Goal: Transaction & Acquisition: Purchase product/service

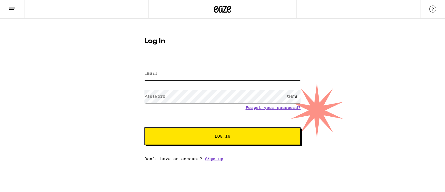
click at [162, 75] on input "Email" at bounding box center [222, 73] width 156 height 13
type input "[EMAIL_ADDRESS][DOMAIN_NAME]"
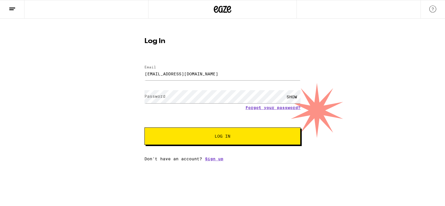
click at [155, 97] on label "Password" at bounding box center [154, 96] width 21 height 5
click at [144, 127] on button "Log In" at bounding box center [222, 135] width 156 height 17
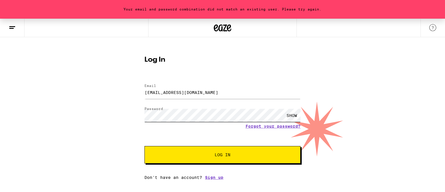
click at [110, 108] on div "Your email and password combination did not match an existing user. Please try …" at bounding box center [222, 99] width 445 height 161
click at [144, 146] on button "Log In" at bounding box center [222, 154] width 156 height 17
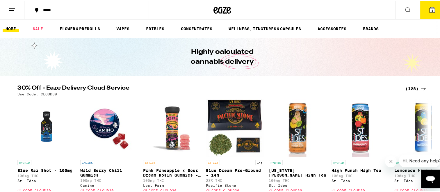
click at [429, 12] on icon at bounding box center [432, 9] width 7 height 7
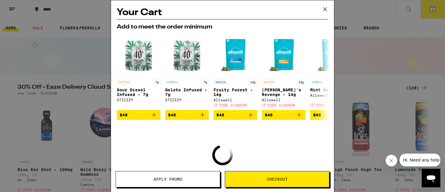
click at [432, 9] on div "Your Cart Add to meet the order minimum SATIVA 7g Sour Diesel Infused - 7g STII…" at bounding box center [222, 96] width 445 height 192
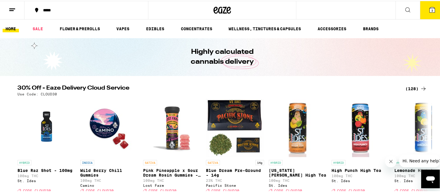
click at [432, 9] on button "3" at bounding box center [432, 9] width 24 height 18
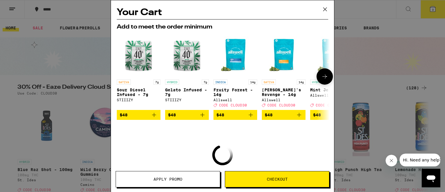
click at [321, 77] on icon at bounding box center [324, 76] width 7 height 7
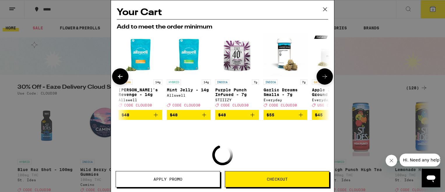
click at [321, 77] on icon at bounding box center [324, 76] width 7 height 7
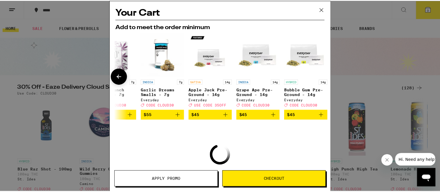
scroll to position [0, 276]
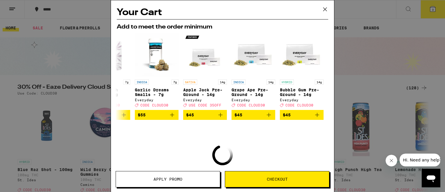
click at [325, 10] on icon at bounding box center [324, 9] width 9 height 9
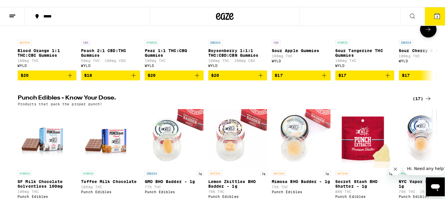
scroll to position [262, 0]
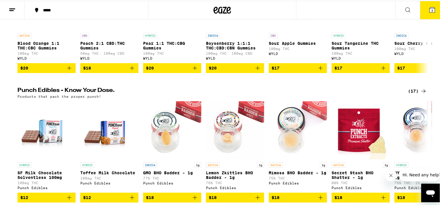
click at [429, 6] on icon at bounding box center [432, 9] width 7 height 7
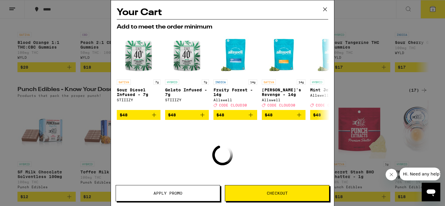
click at [257, 191] on span "Checkout" at bounding box center [277, 193] width 104 height 4
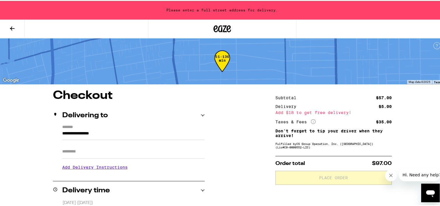
click at [392, 176] on icon "Close message from company" at bounding box center [390, 175] width 5 height 5
click at [13, 26] on icon at bounding box center [12, 27] width 7 height 7
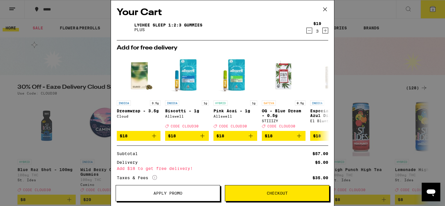
click at [306, 30] on icon "Decrement" at bounding box center [308, 30] width 5 height 7
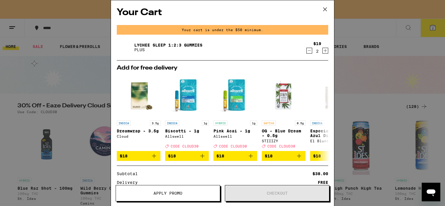
click at [324, 10] on icon at bounding box center [324, 9] width 3 height 3
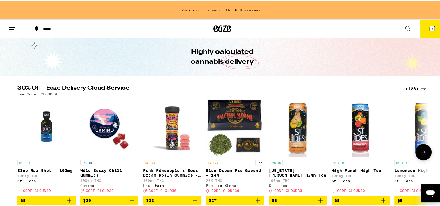
scroll to position [29, 0]
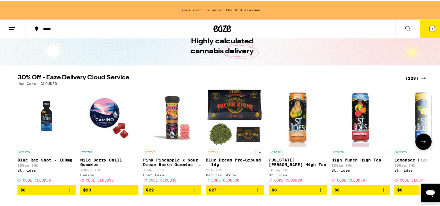
click at [422, 140] on icon at bounding box center [423, 140] width 7 height 7
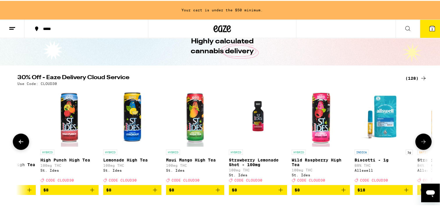
scroll to position [0, 346]
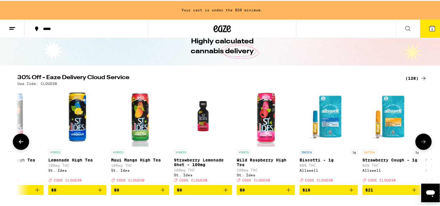
click at [422, 140] on icon at bounding box center [423, 140] width 7 height 7
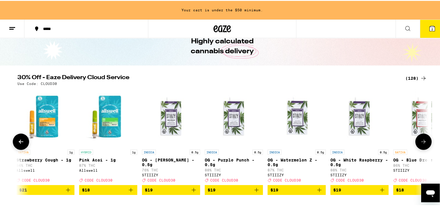
click at [422, 140] on icon at bounding box center [423, 140] width 7 height 7
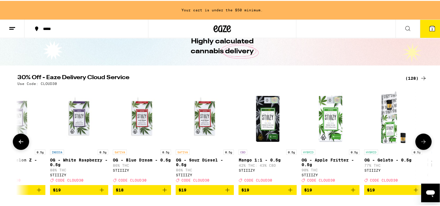
scroll to position [0, 1039]
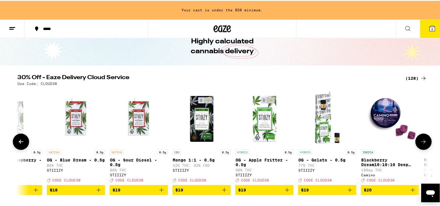
click at [422, 140] on icon at bounding box center [423, 140] width 7 height 7
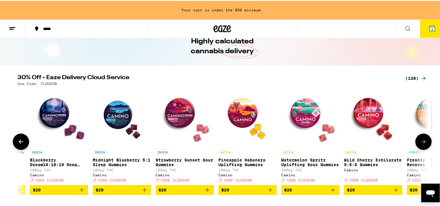
scroll to position [0, 1385]
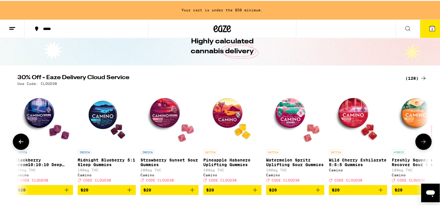
click at [422, 140] on icon at bounding box center [423, 140] width 7 height 7
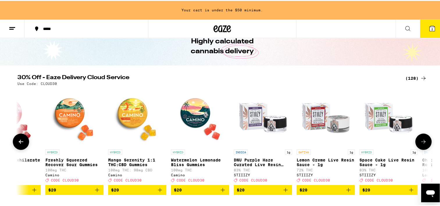
click at [422, 140] on icon at bounding box center [423, 140] width 7 height 7
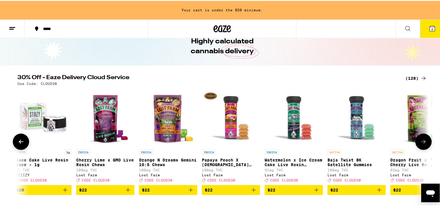
click at [422, 140] on icon at bounding box center [423, 140] width 7 height 7
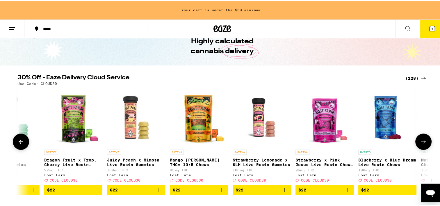
click at [422, 140] on icon at bounding box center [423, 140] width 7 height 7
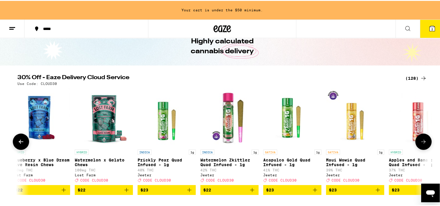
click at [422, 140] on icon at bounding box center [423, 140] width 7 height 7
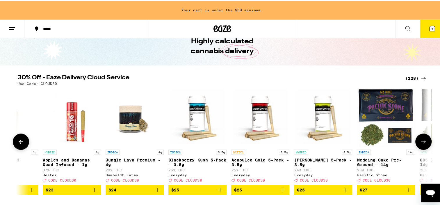
click at [422, 140] on icon at bounding box center [423, 140] width 7 height 7
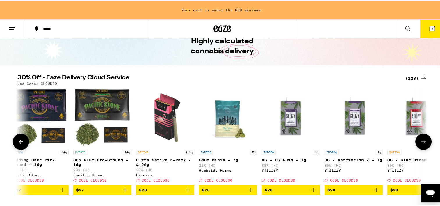
click at [422, 140] on icon at bounding box center [423, 140] width 7 height 7
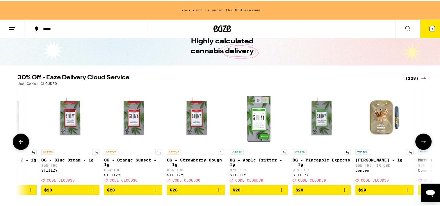
click at [422, 140] on icon at bounding box center [423, 140] width 7 height 7
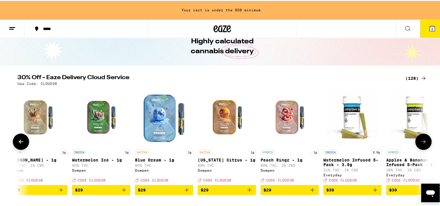
click at [422, 140] on icon at bounding box center [423, 140] width 7 height 7
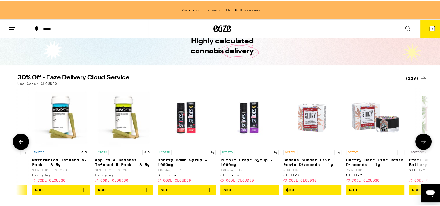
scroll to position [0, 4503]
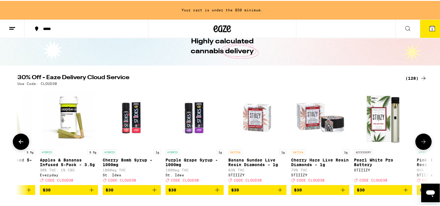
click at [422, 140] on icon at bounding box center [423, 140] width 7 height 7
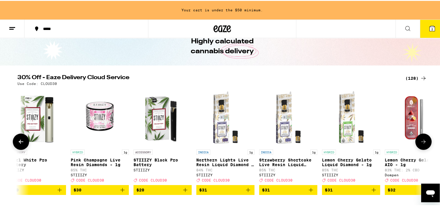
click at [422, 140] on icon at bounding box center [423, 140] width 7 height 7
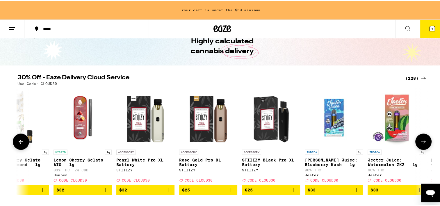
scroll to position [0, 5196]
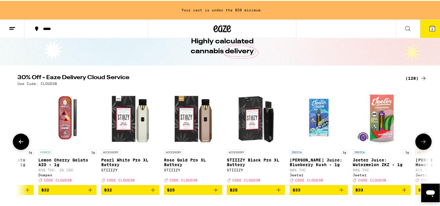
click at [422, 140] on icon at bounding box center [423, 140] width 7 height 7
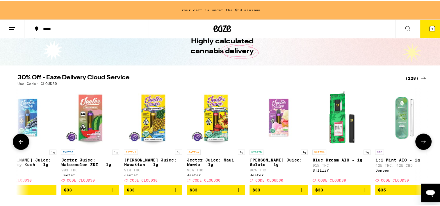
scroll to position [0, 5542]
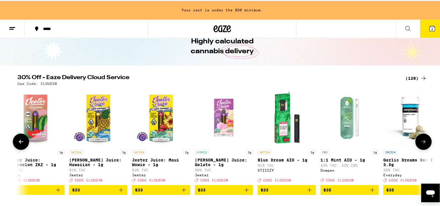
click at [420, 144] on icon at bounding box center [423, 140] width 7 height 7
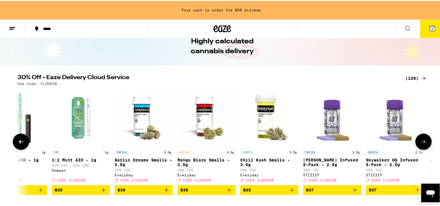
scroll to position [0, 5888]
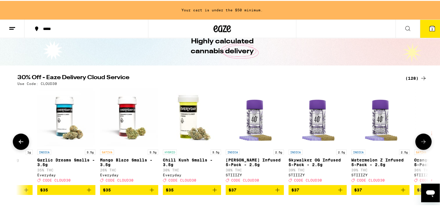
click at [420, 144] on icon at bounding box center [423, 140] width 7 height 7
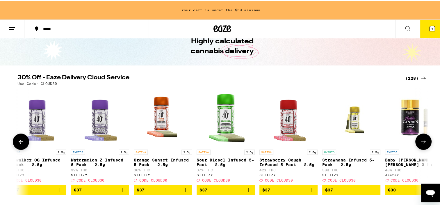
scroll to position [0, 6235]
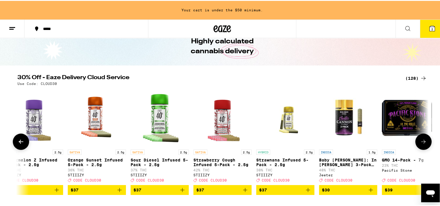
click at [420, 144] on icon at bounding box center [423, 140] width 7 height 7
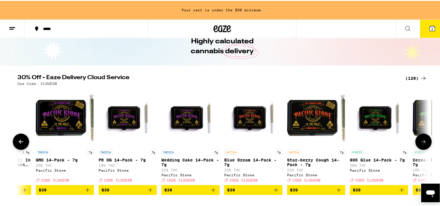
click at [420, 144] on icon at bounding box center [423, 140] width 7 height 7
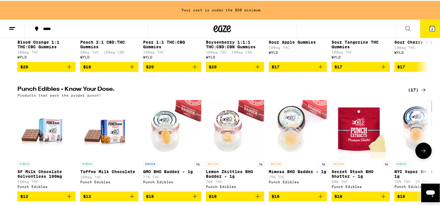
scroll to position [291, 0]
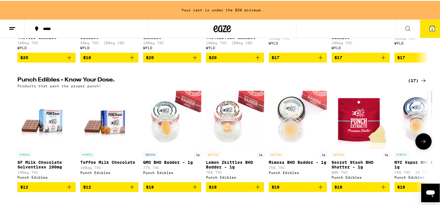
click at [420, 144] on icon at bounding box center [423, 140] width 7 height 7
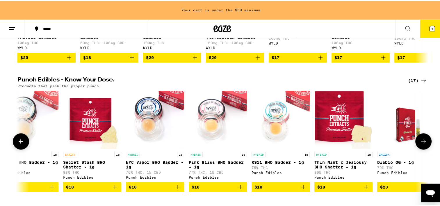
scroll to position [0, 346]
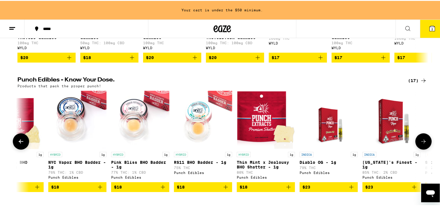
click at [420, 144] on icon at bounding box center [423, 140] width 7 height 7
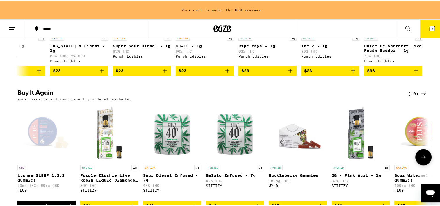
scroll to position [436, 0]
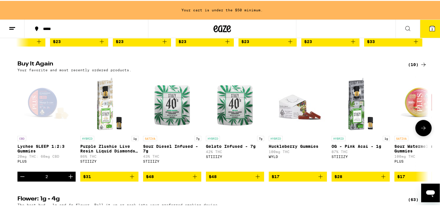
click at [422, 131] on icon at bounding box center [423, 127] width 7 height 7
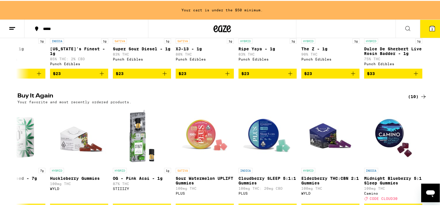
scroll to position [378, 0]
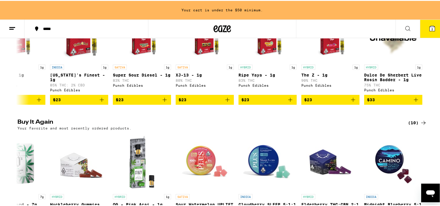
click at [404, 29] on icon at bounding box center [407, 27] width 7 height 7
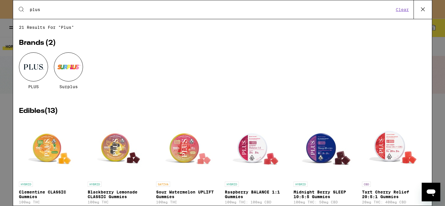
type input "plus"
click at [28, 64] on div at bounding box center [33, 66] width 29 height 29
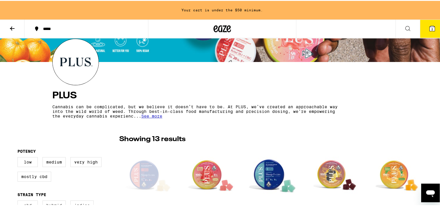
scroll to position [116, 0]
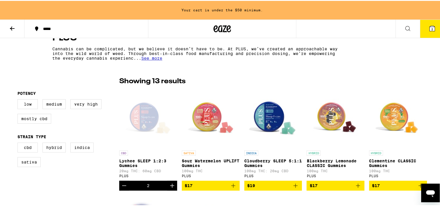
click at [294, 186] on icon "Add to bag" at bounding box center [296, 185] width 4 height 4
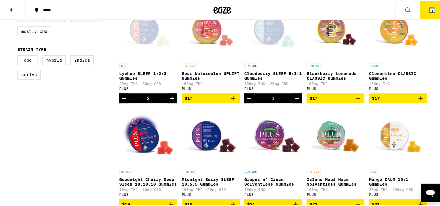
scroll to position [214, 0]
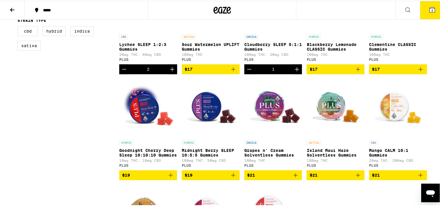
click at [167, 178] on icon "Add to bag" at bounding box center [170, 174] width 7 height 7
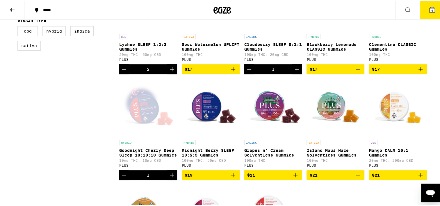
click at [230, 178] on icon "Add to bag" at bounding box center [233, 174] width 7 height 7
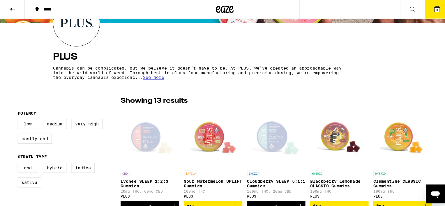
scroll to position [69, 0]
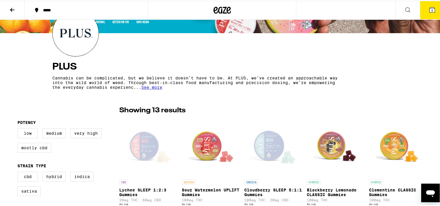
click at [430, 10] on icon at bounding box center [432, 8] width 5 height 5
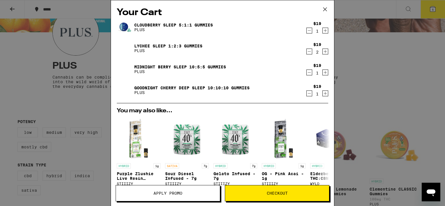
click at [275, 189] on button "Checkout" at bounding box center [277, 193] width 104 height 16
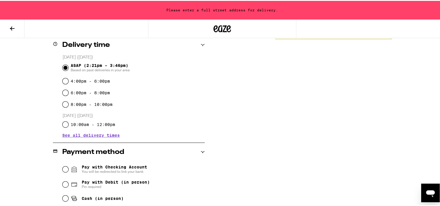
scroll to position [175, 0]
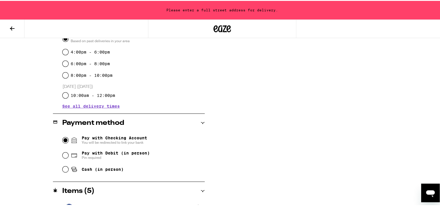
click at [63, 139] on input "Pay with Checking Account You will be redirected to link your bank" at bounding box center [66, 139] width 6 height 6
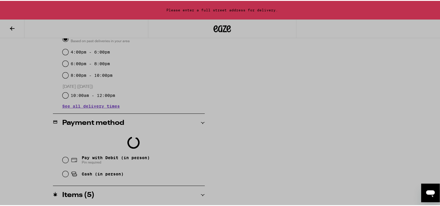
scroll to position [15, 0]
click at [136, 83] on div at bounding box center [222, 103] width 445 height 206
click at [13, 26] on div at bounding box center [222, 103] width 445 height 206
drag, startPoint x: 295, startPoint y: 94, endPoint x: 272, endPoint y: 85, distance: 25.3
click at [296, 94] on div at bounding box center [222, 103] width 445 height 206
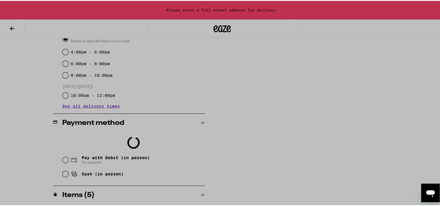
click at [83, 147] on div at bounding box center [222, 103] width 445 height 206
drag, startPoint x: 53, startPoint y: 199, endPoint x: 36, endPoint y: 180, distance: 25.2
click at [52, 192] on div at bounding box center [222, 103] width 445 height 206
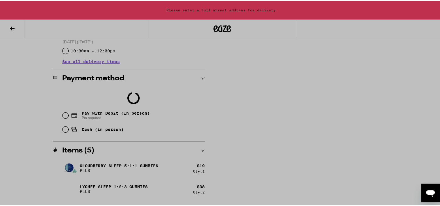
scroll to position [256, 0]
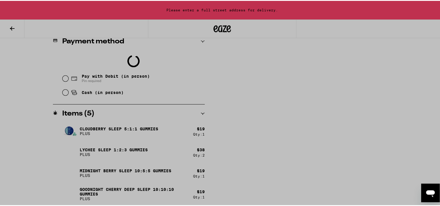
click at [44, 156] on div at bounding box center [222, 103] width 445 height 206
